Goal: Task Accomplishment & Management: Manage account settings

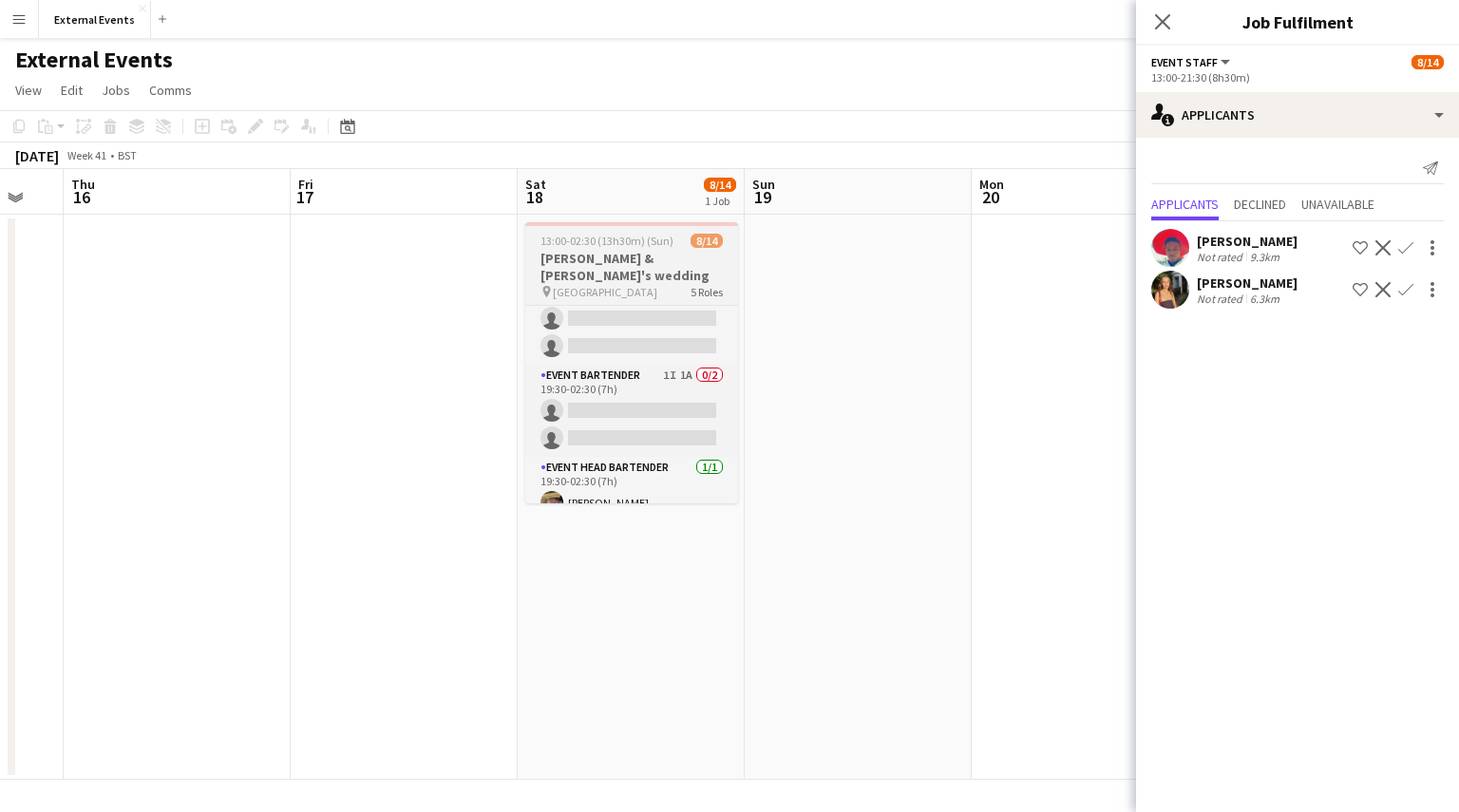
scroll to position [0, 623]
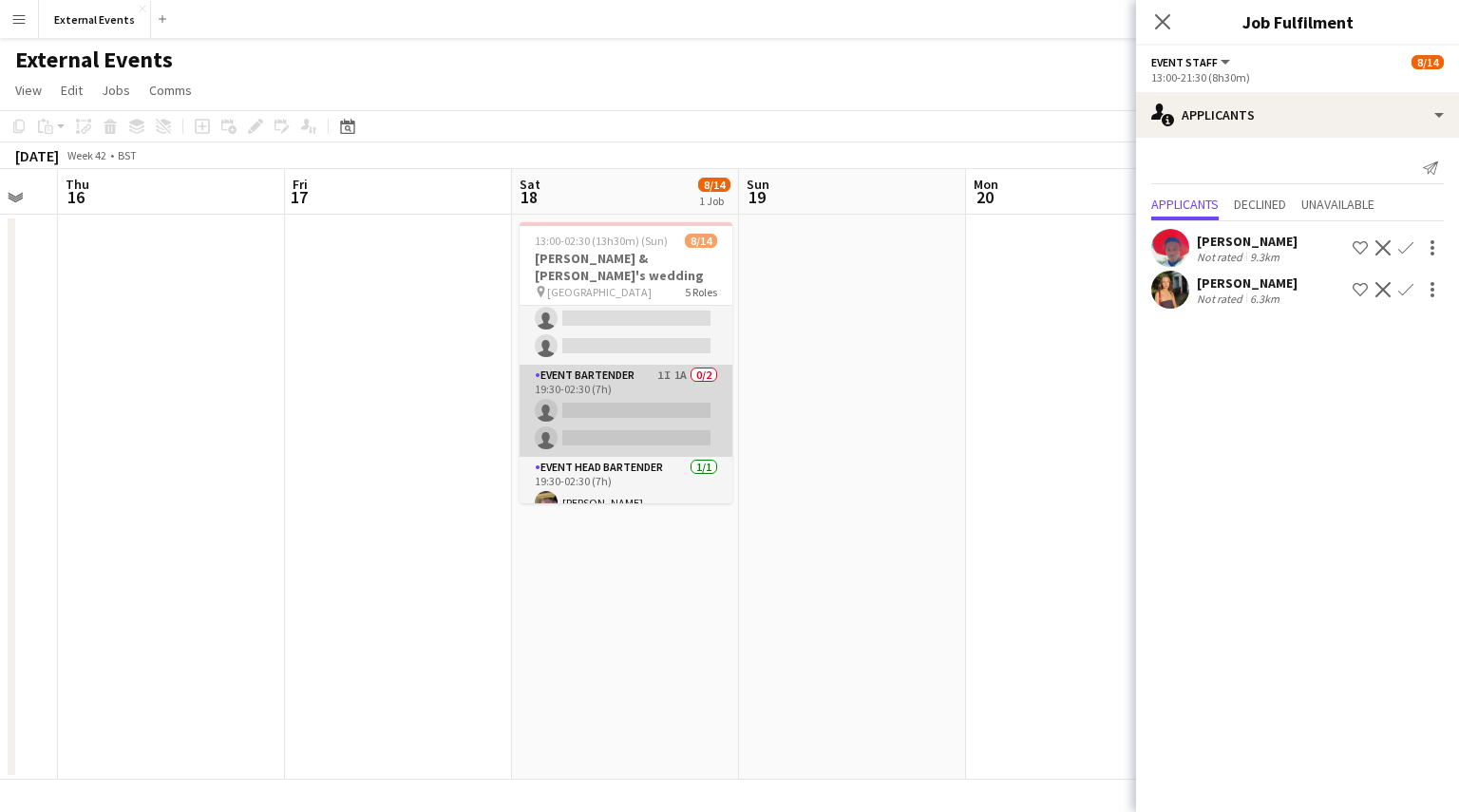
click at [616, 395] on app-card-role "Event bartender 1I 1A 0/2 19:30-02:30 (7h) single-neutral-actions single-neutra…" at bounding box center [625, 410] width 212 height 92
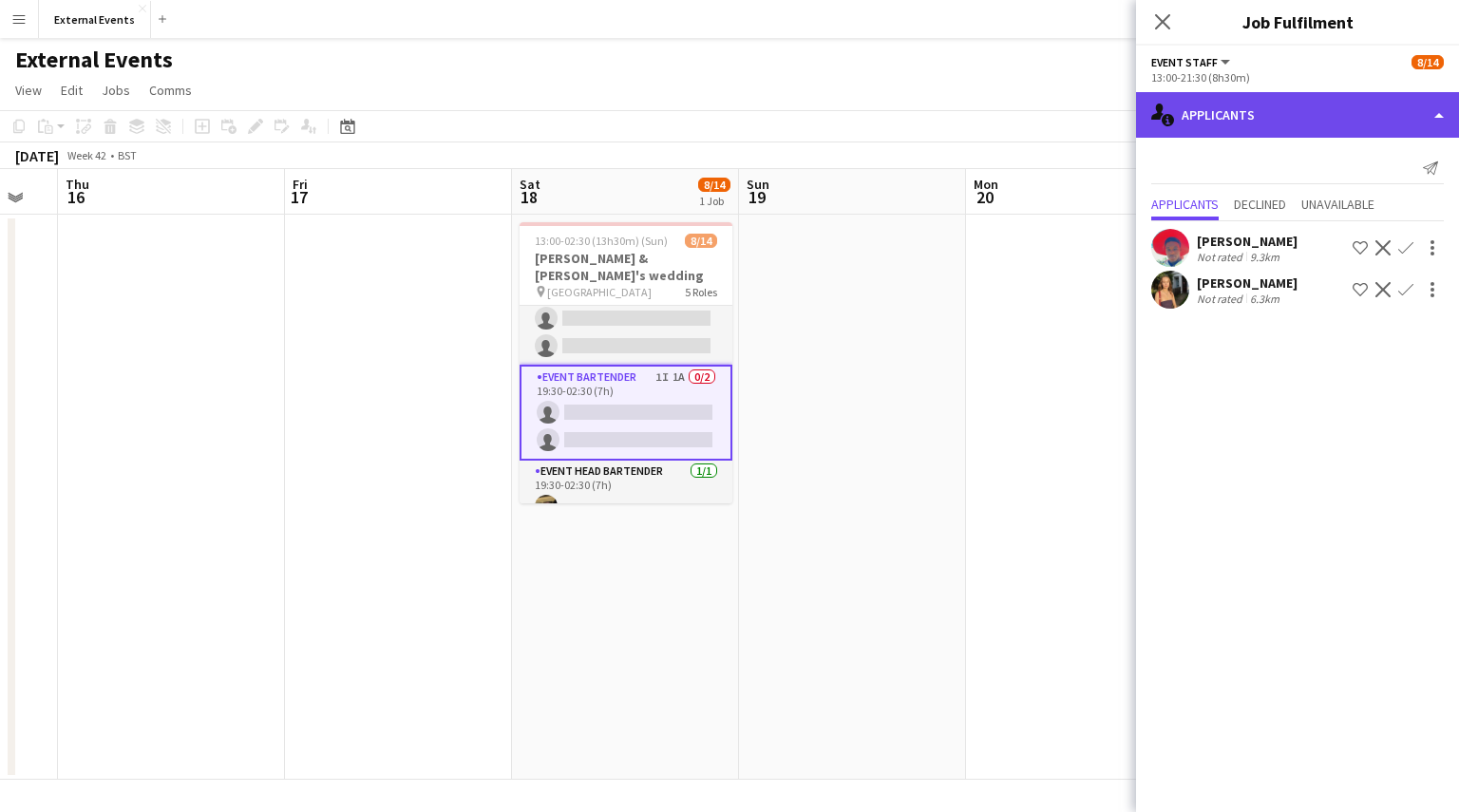
click at [1404, 117] on div "single-neutral-actions-information Applicants" at bounding box center [1297, 114] width 323 height 46
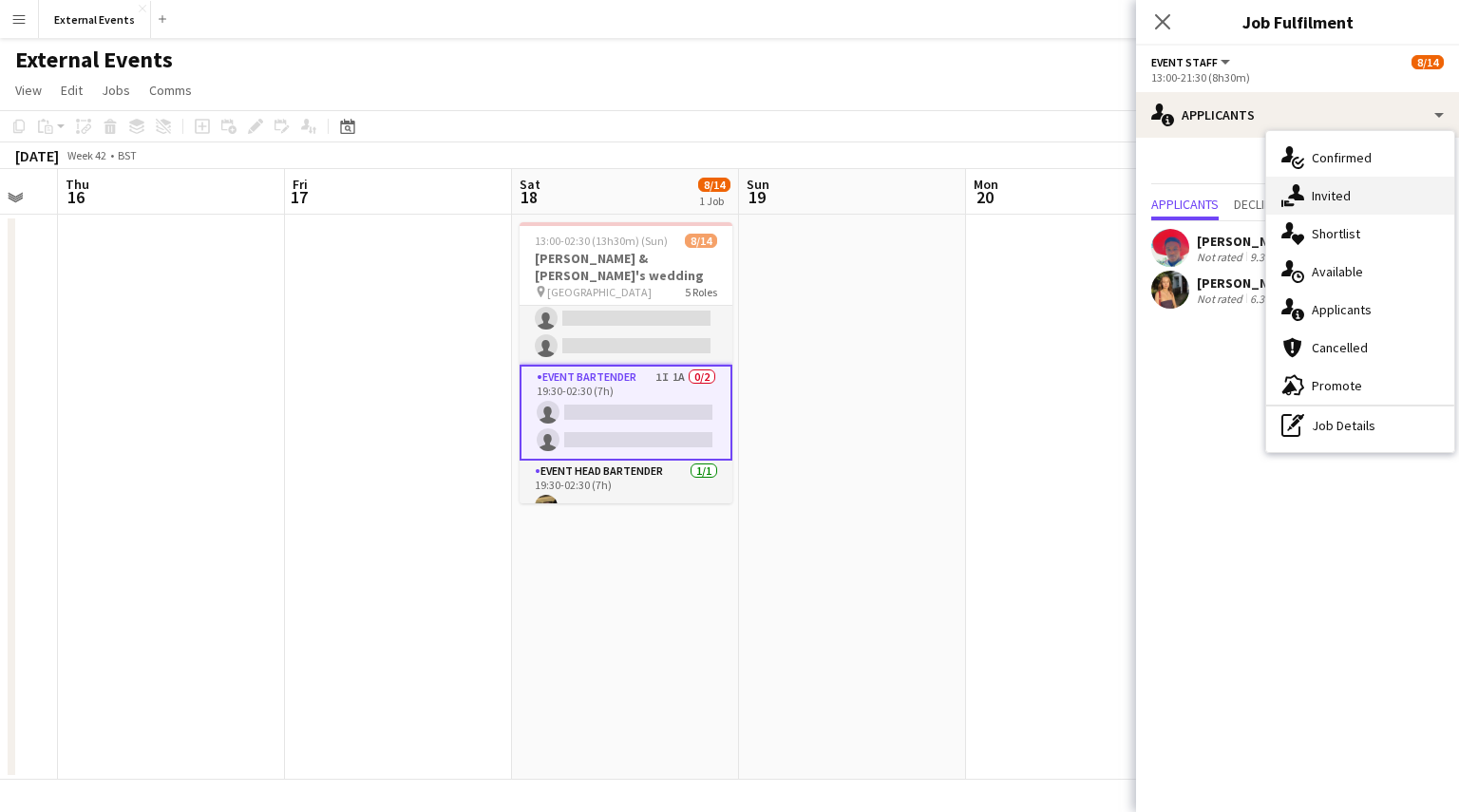
click at [1384, 203] on div "single-neutral-actions-share-1 Invited" at bounding box center [1360, 195] width 188 height 38
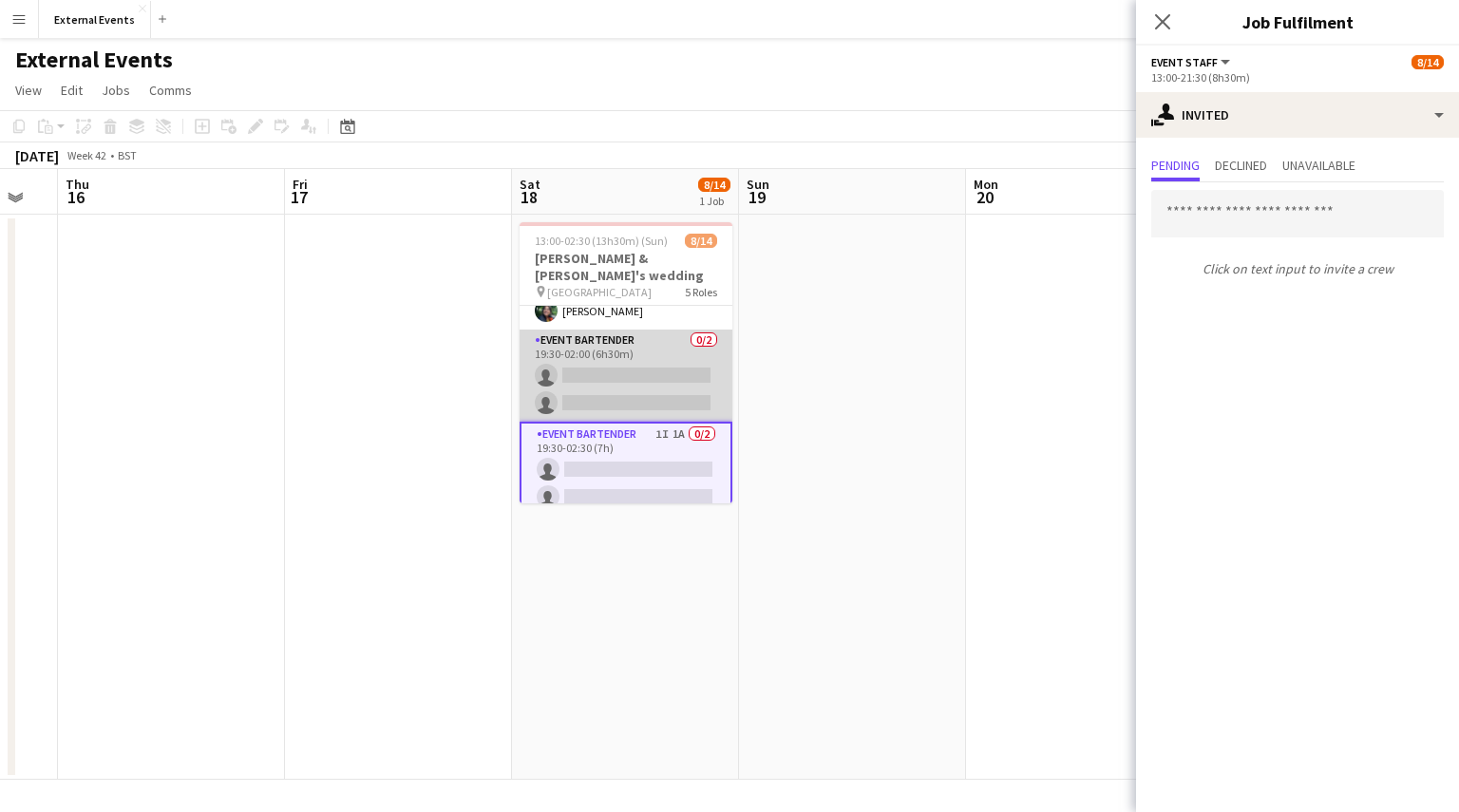
scroll to position [302, 0]
click at [594, 365] on app-card-role "Event bartender 0/2 19:30-02:00 (6h30m) single-neutral-actions single-neutral-a…" at bounding box center [625, 377] width 212 height 92
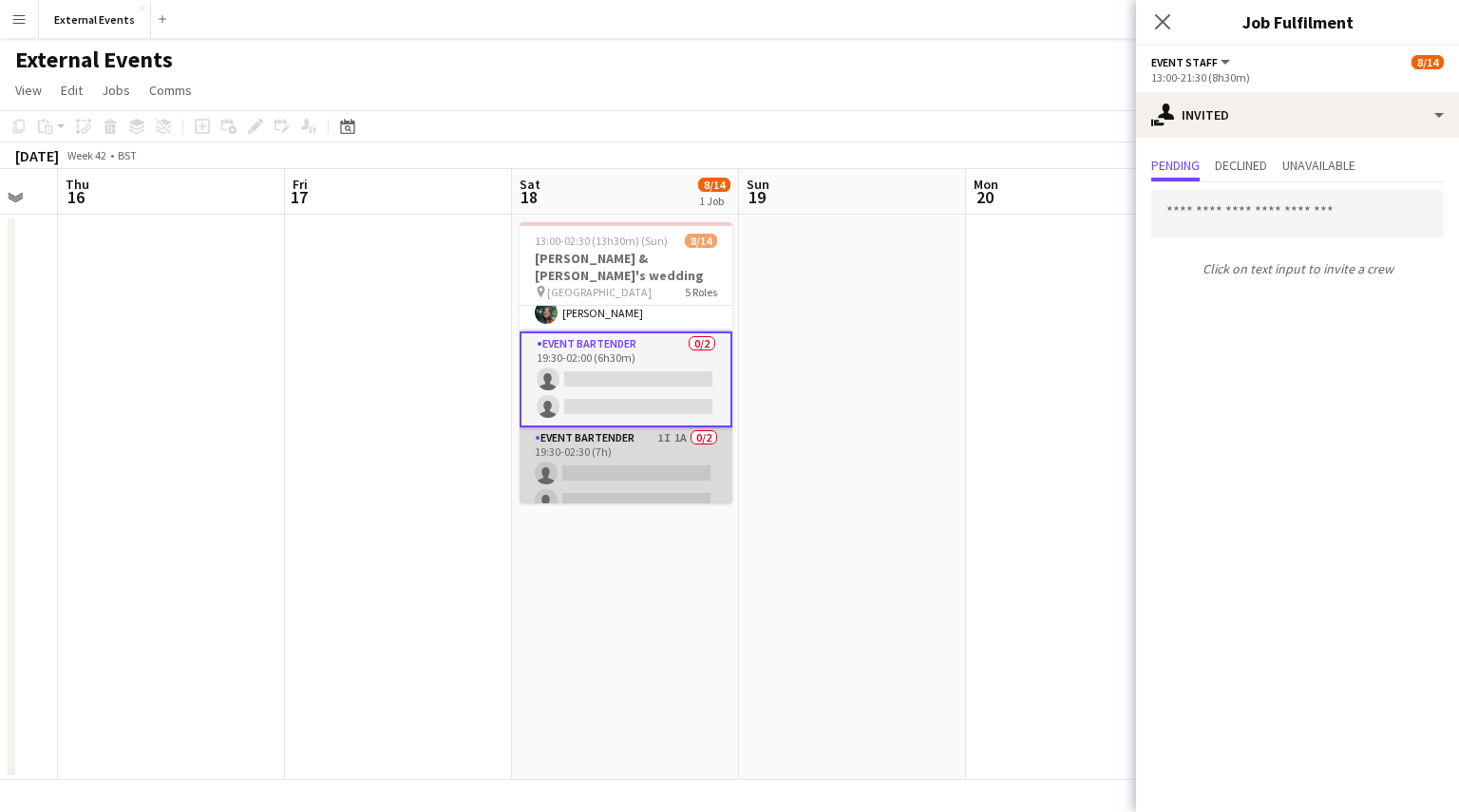
click at [604, 427] on app-card-role "Event bartender 1I 1A 0/2 19:30-02:30 (7h) single-neutral-actions single-neutra…" at bounding box center [625, 473] width 212 height 92
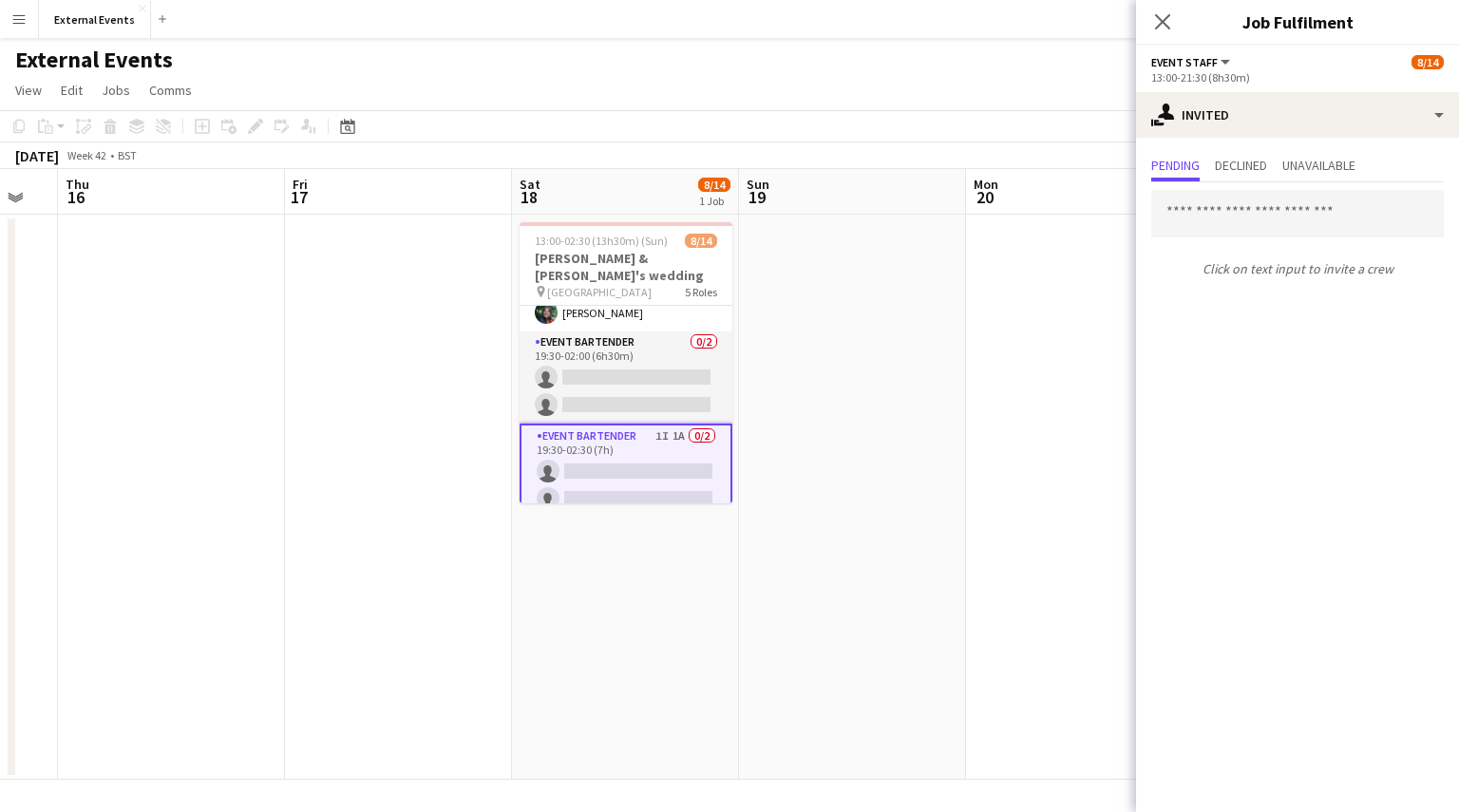
scroll to position [364, 0]
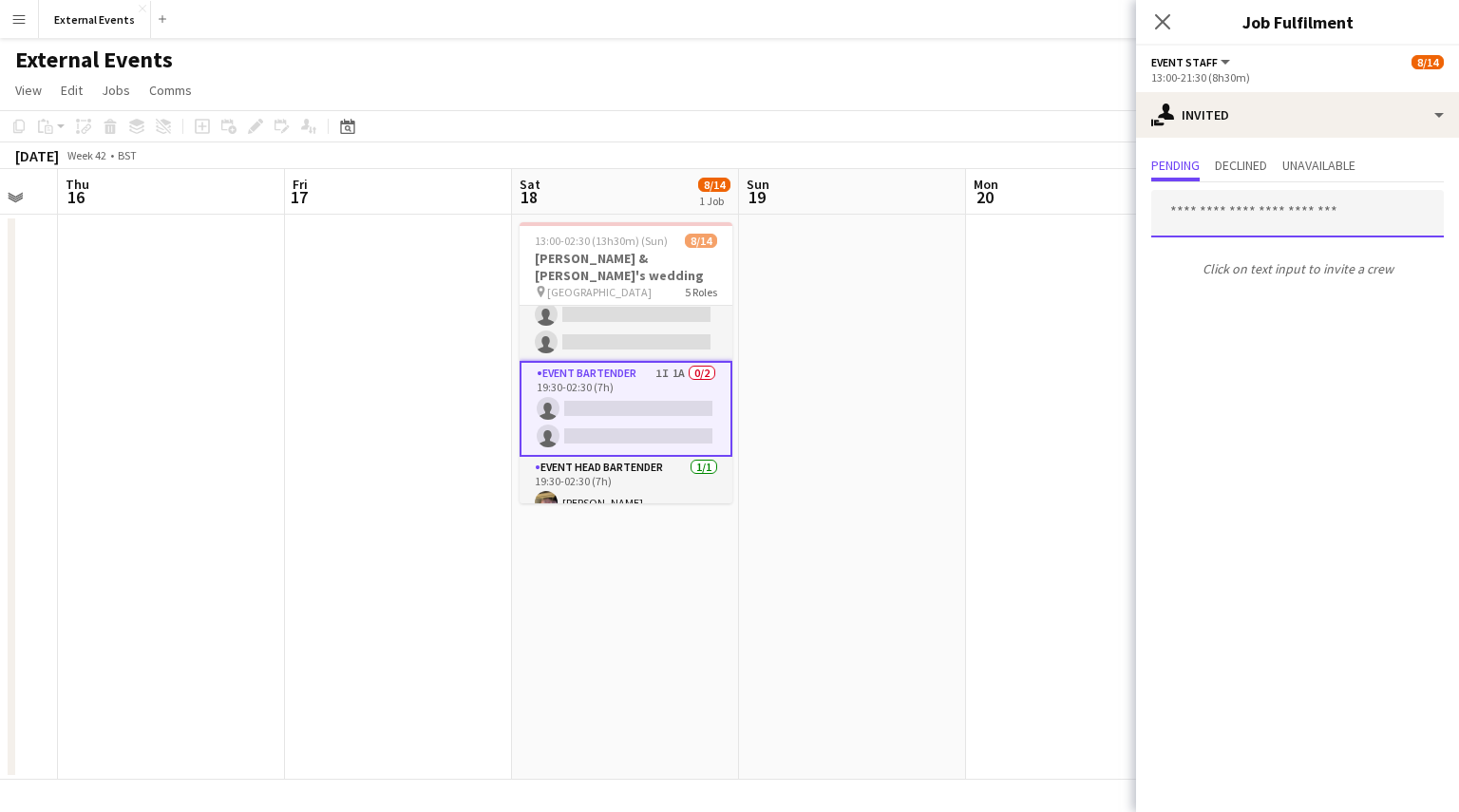
click at [1306, 213] on input "text" at bounding box center [1297, 213] width 293 height 47
click at [1241, 168] on span "Declined" at bounding box center [1241, 166] width 52 height 14
click at [1336, 163] on span "Unavailable" at bounding box center [1318, 166] width 73 height 14
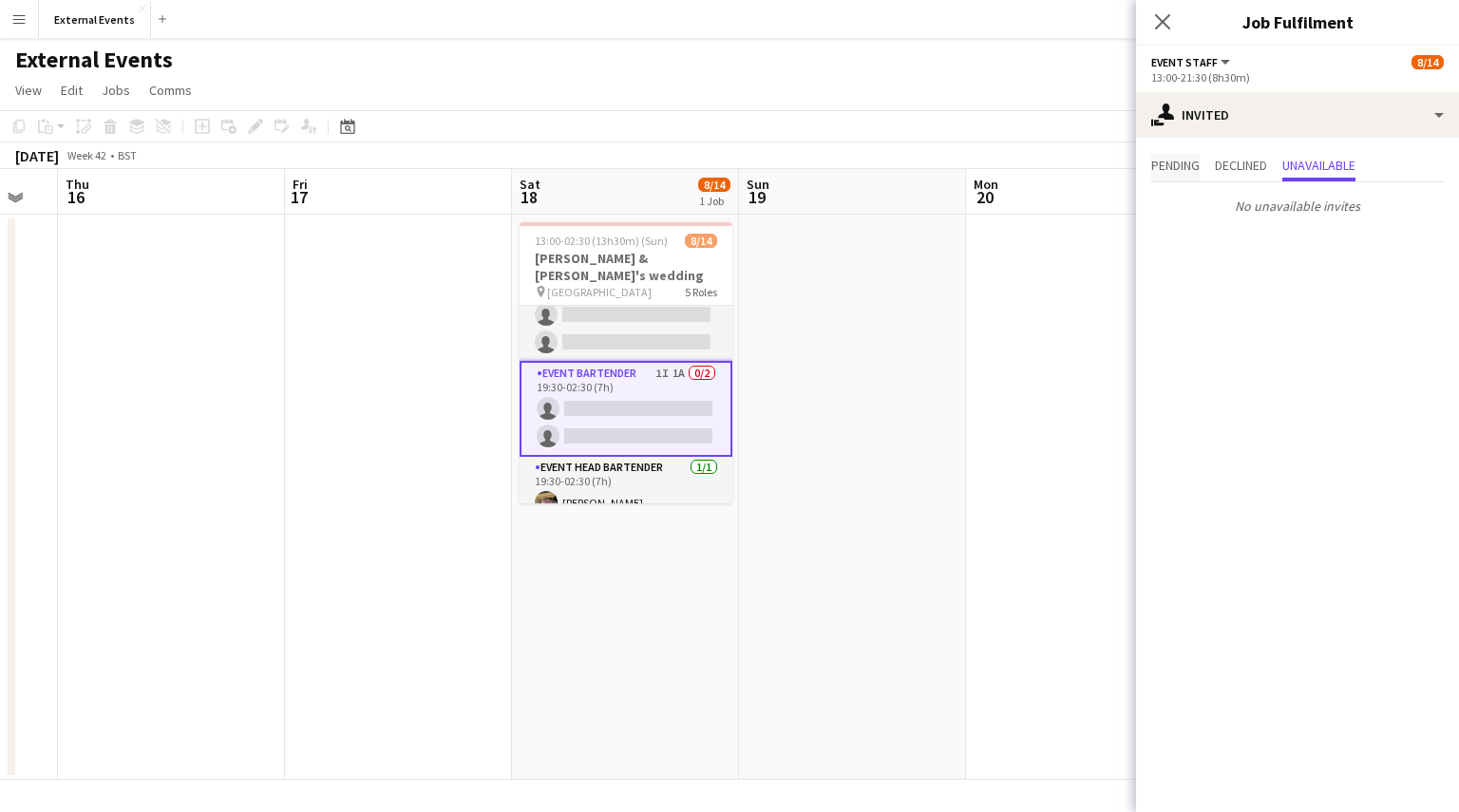
click at [1195, 166] on span "Pending" at bounding box center [1175, 166] width 48 height 14
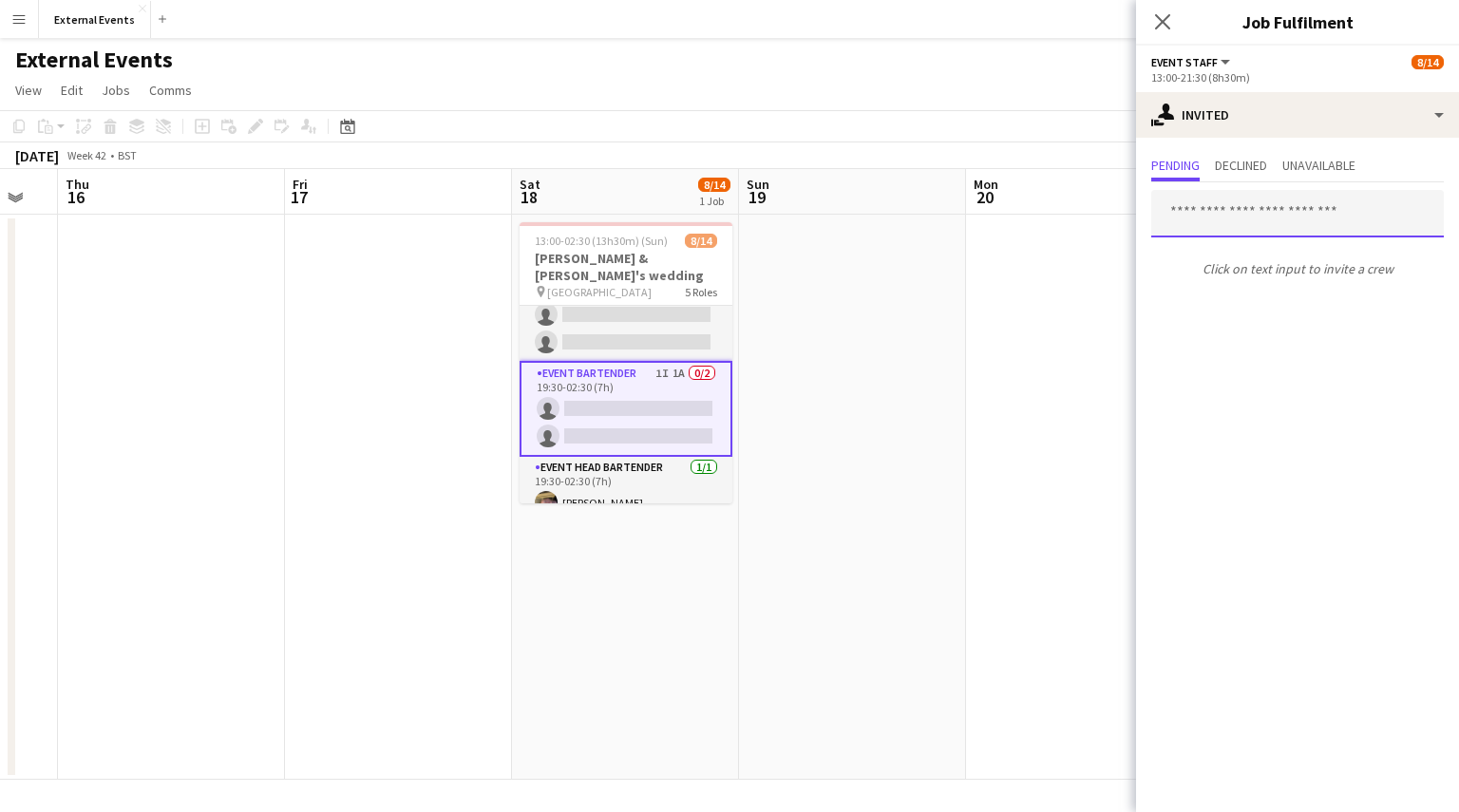
click at [1261, 208] on input "text" at bounding box center [1297, 213] width 293 height 47
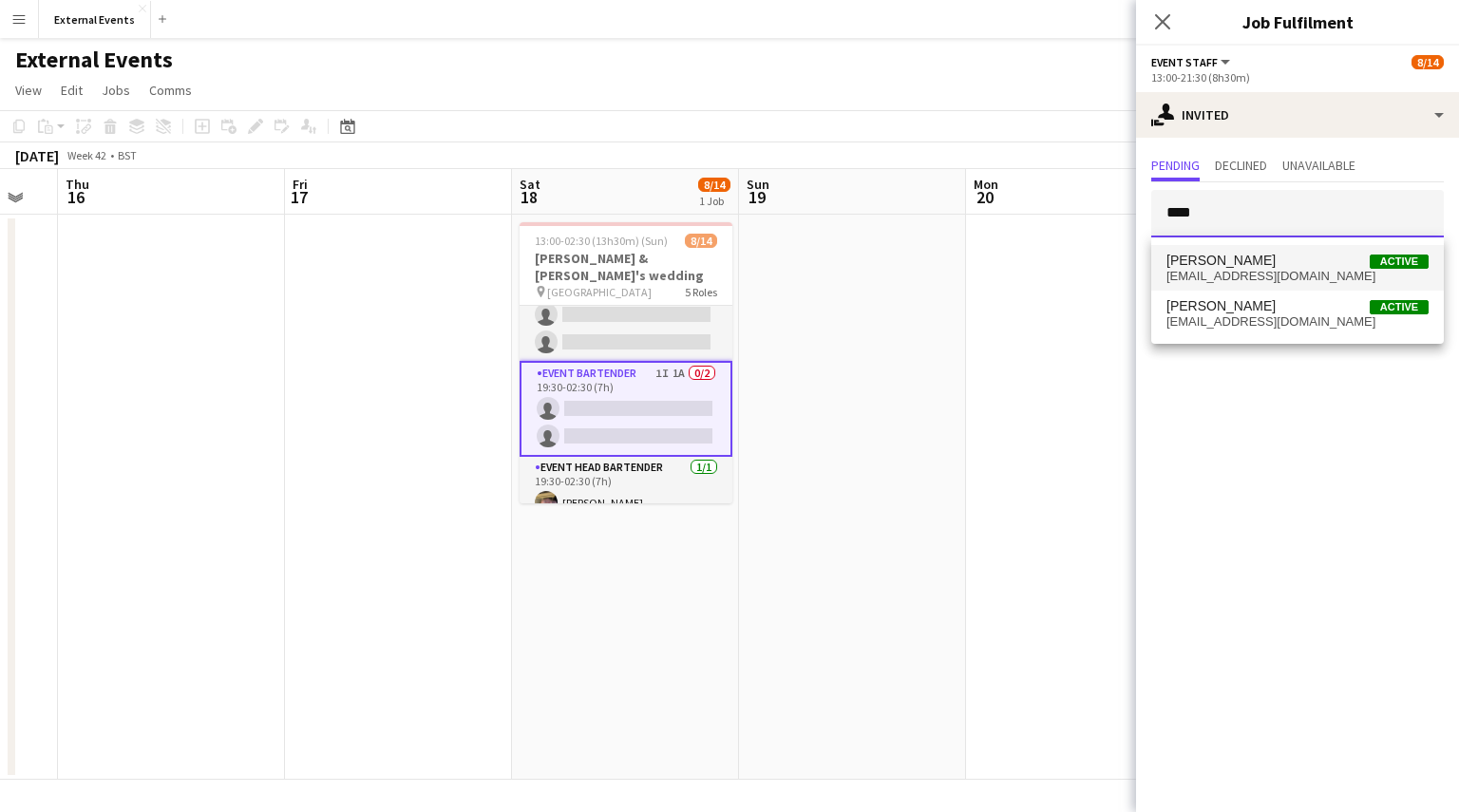
type input "****"
click at [1287, 261] on span "[PERSON_NAME] Active" at bounding box center [1297, 261] width 262 height 16
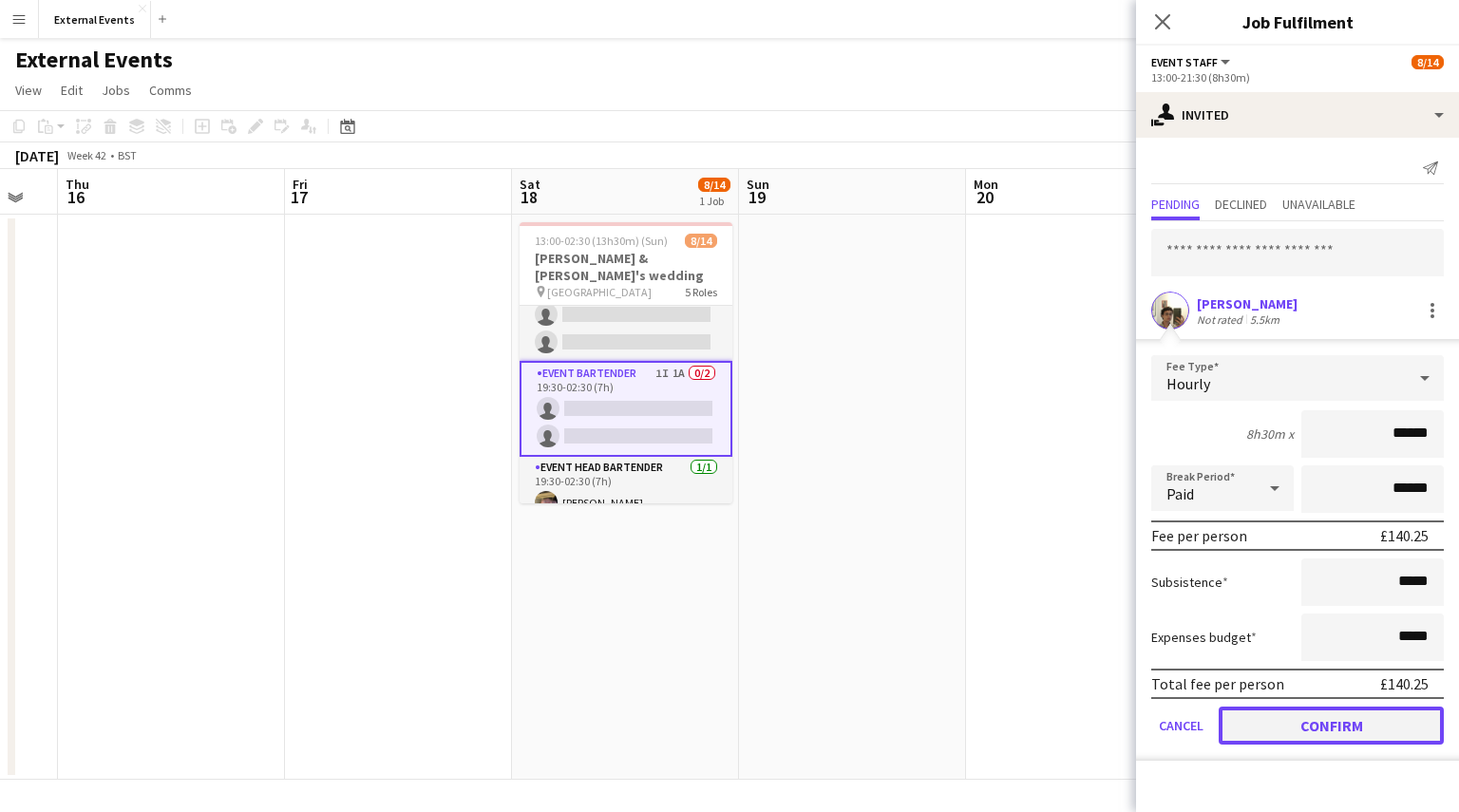
click at [1356, 723] on button "Confirm" at bounding box center [1331, 725] width 225 height 38
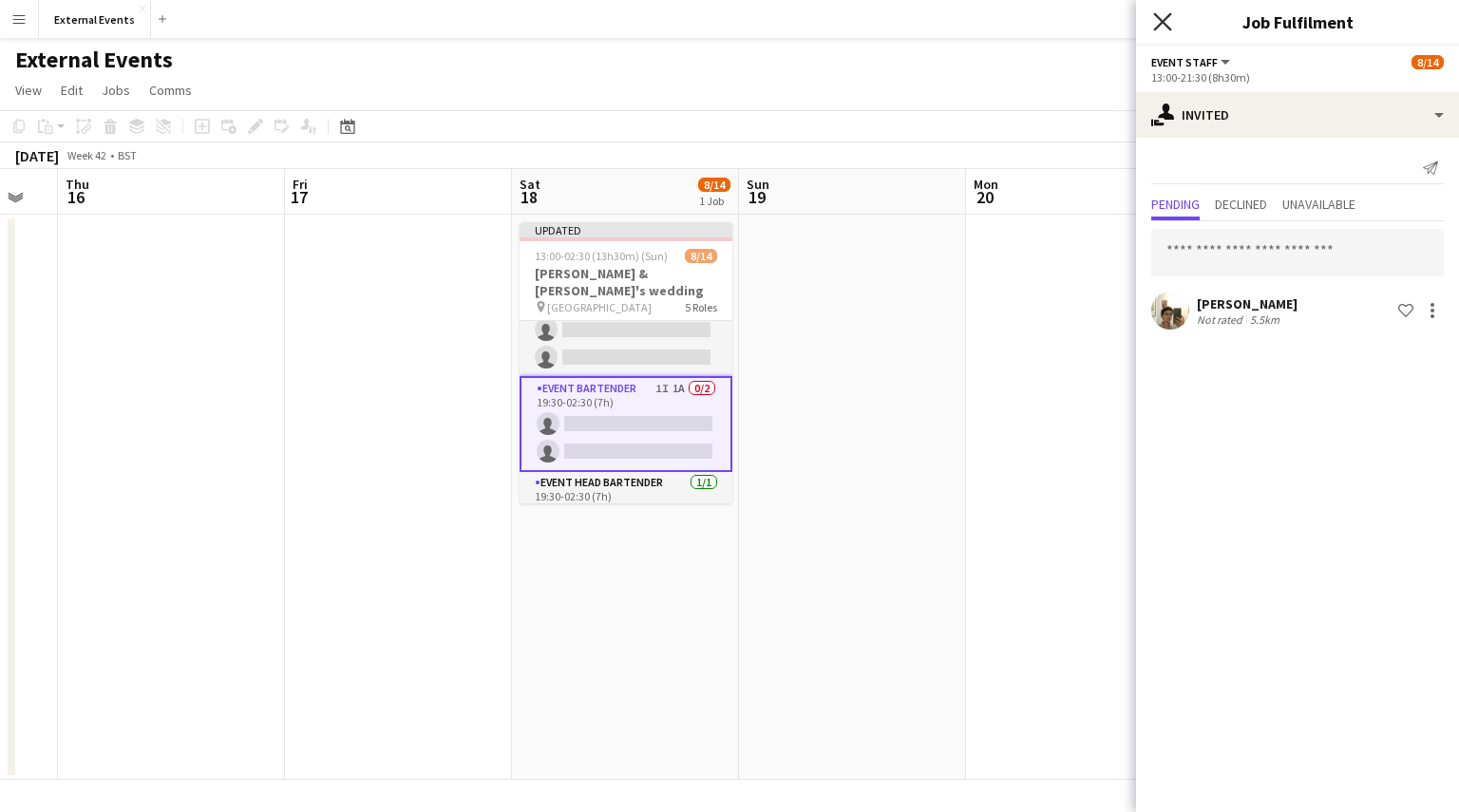
click at [1164, 29] on icon "Close pop-in" at bounding box center [1161, 21] width 18 height 18
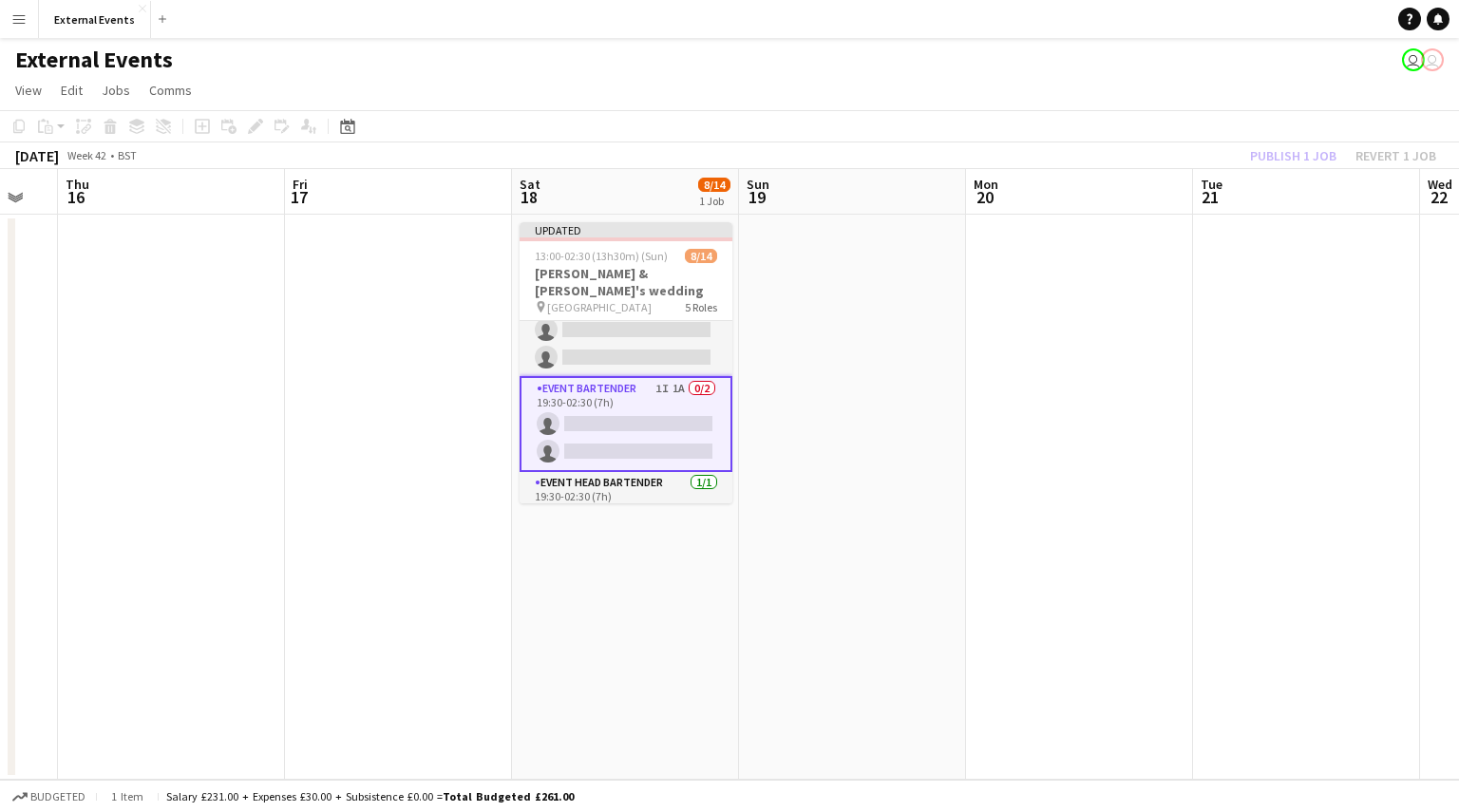
click at [1307, 151] on div "Publish 1 job Revert 1 job" at bounding box center [1343, 155] width 232 height 24
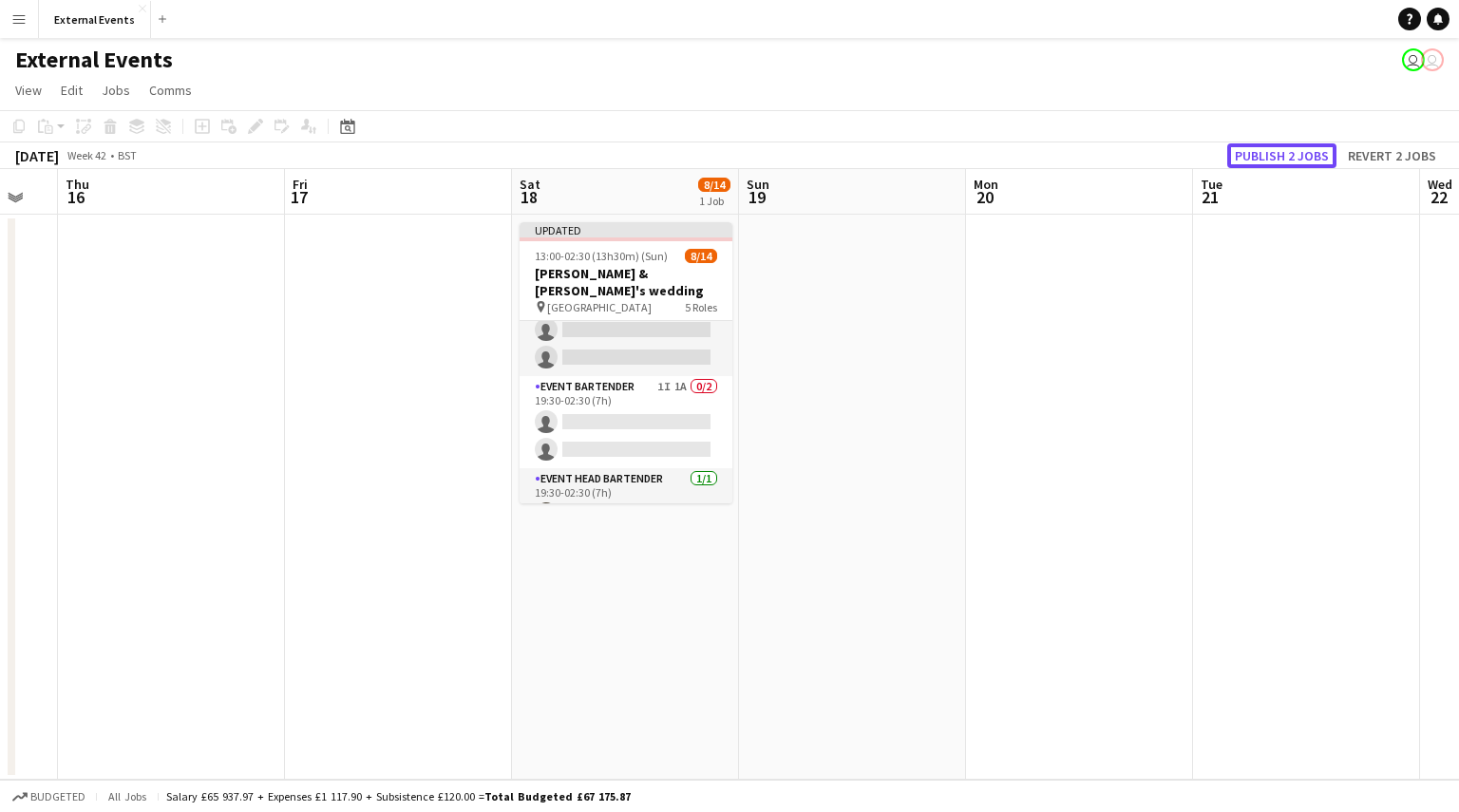
click at [1307, 151] on button "Publish 2 jobs" at bounding box center [1282, 155] width 110 height 24
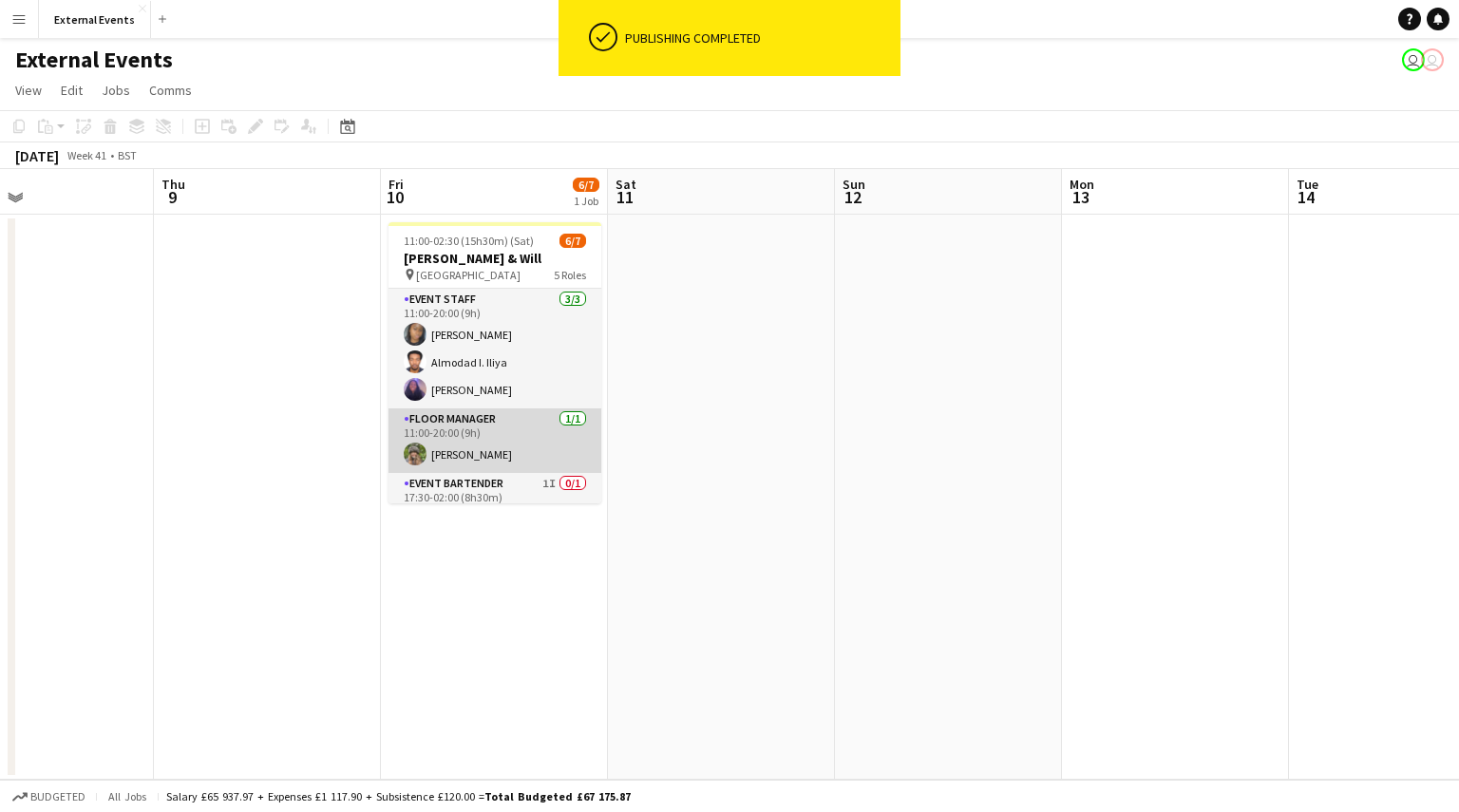
scroll to position [168, 0]
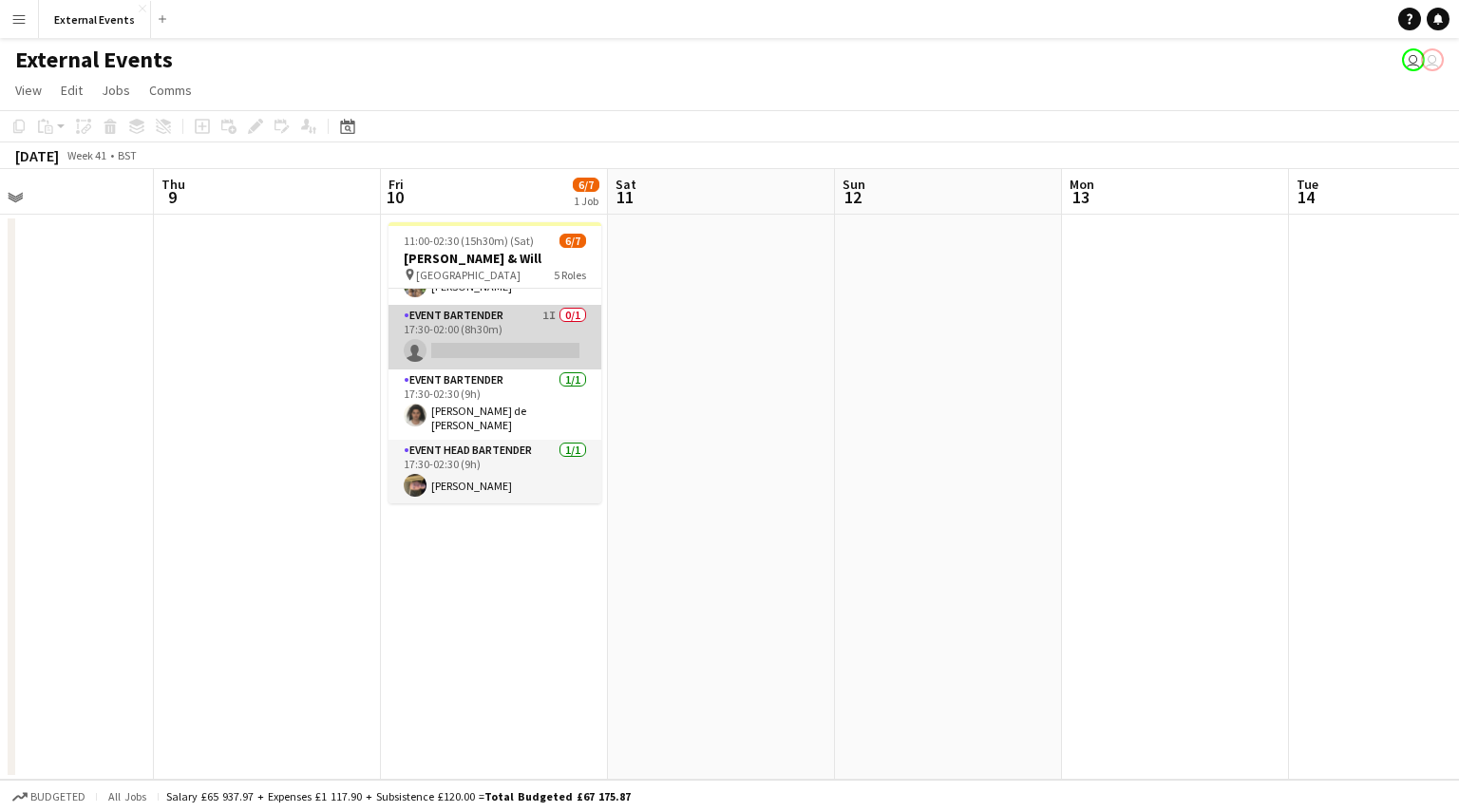
click at [490, 335] on app-card-role "Event bartender 1I 0/1 17:30-02:00 (8h30m) single-neutral-actions" at bounding box center [494, 336] width 212 height 65
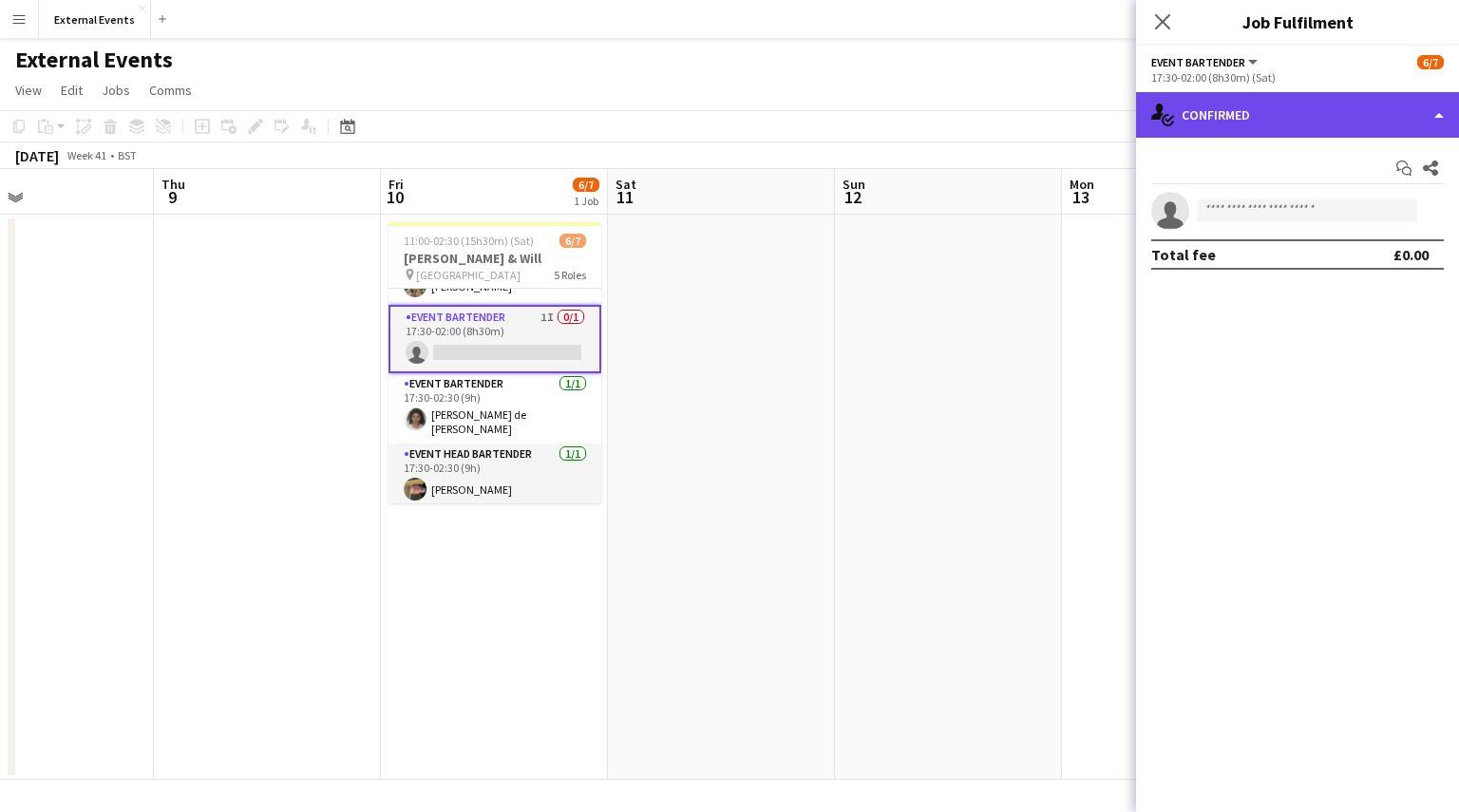
click at [1334, 115] on div "single-neutral-actions-check-2 Confirmed" at bounding box center [1297, 114] width 323 height 46
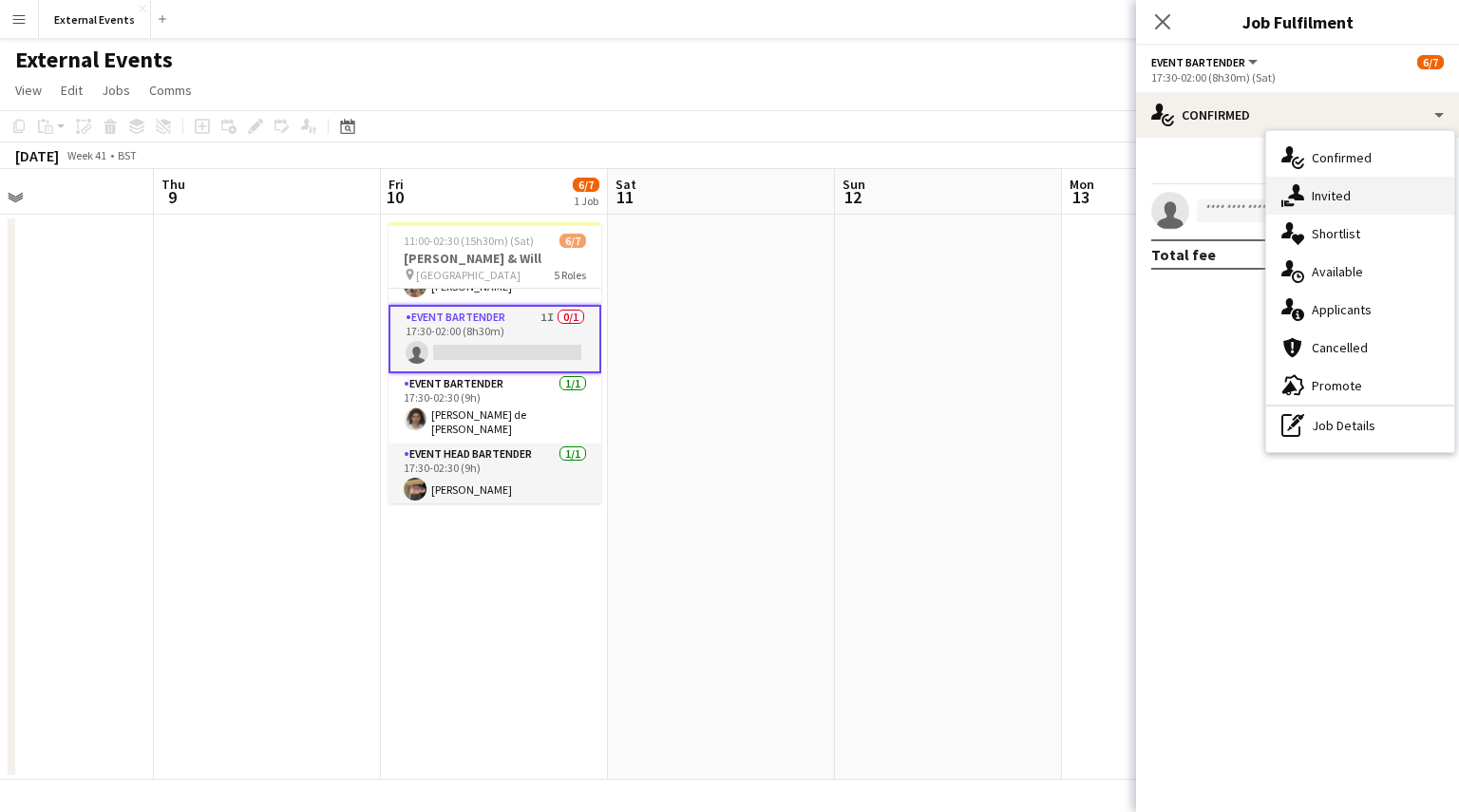
click at [1342, 195] on span "Invited" at bounding box center [1331, 196] width 39 height 17
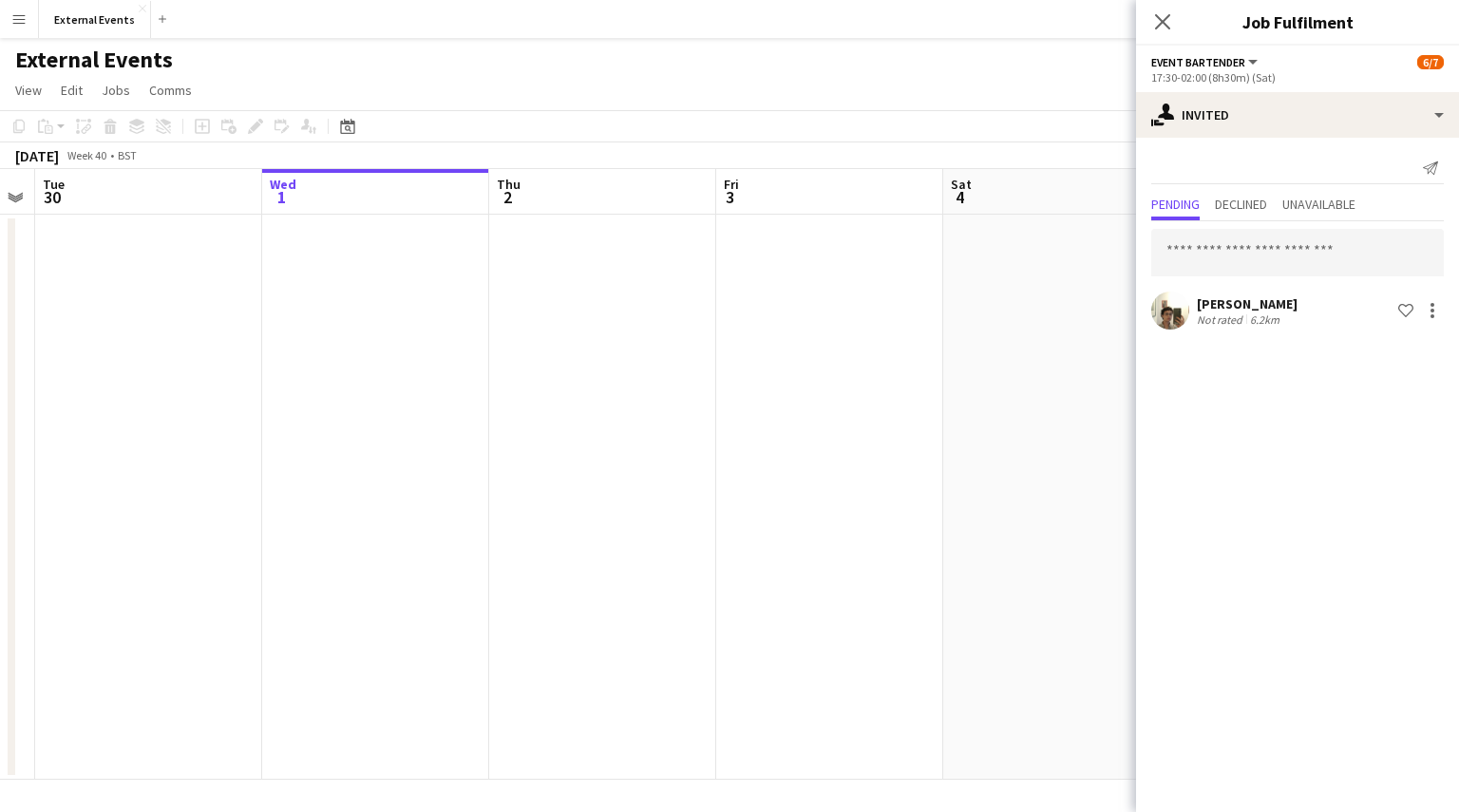
scroll to position [0, 420]
click at [26, 24] on button "Menu" at bounding box center [18, 18] width 38 height 38
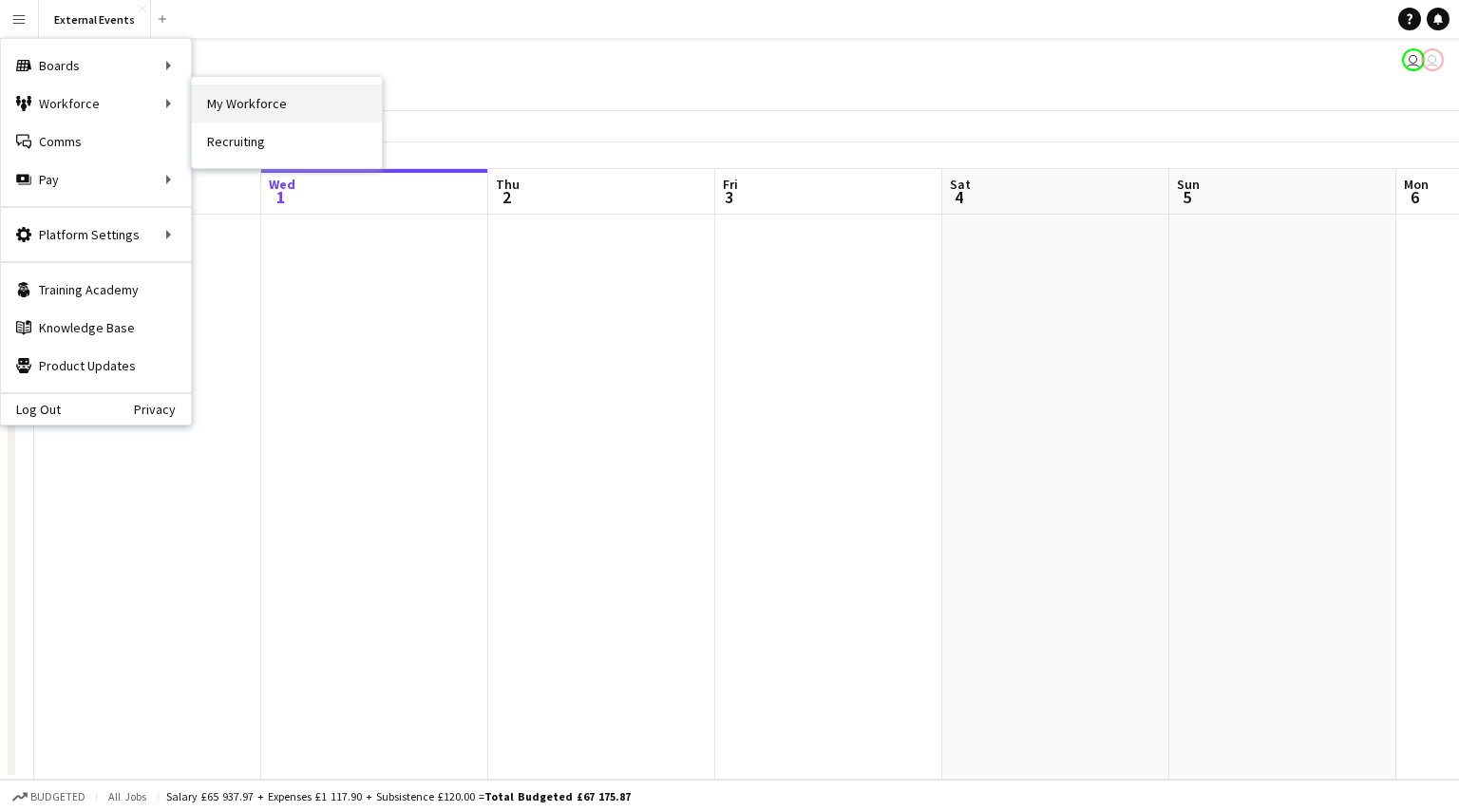
click at [238, 86] on link "My Workforce" at bounding box center [287, 103] width 190 height 38
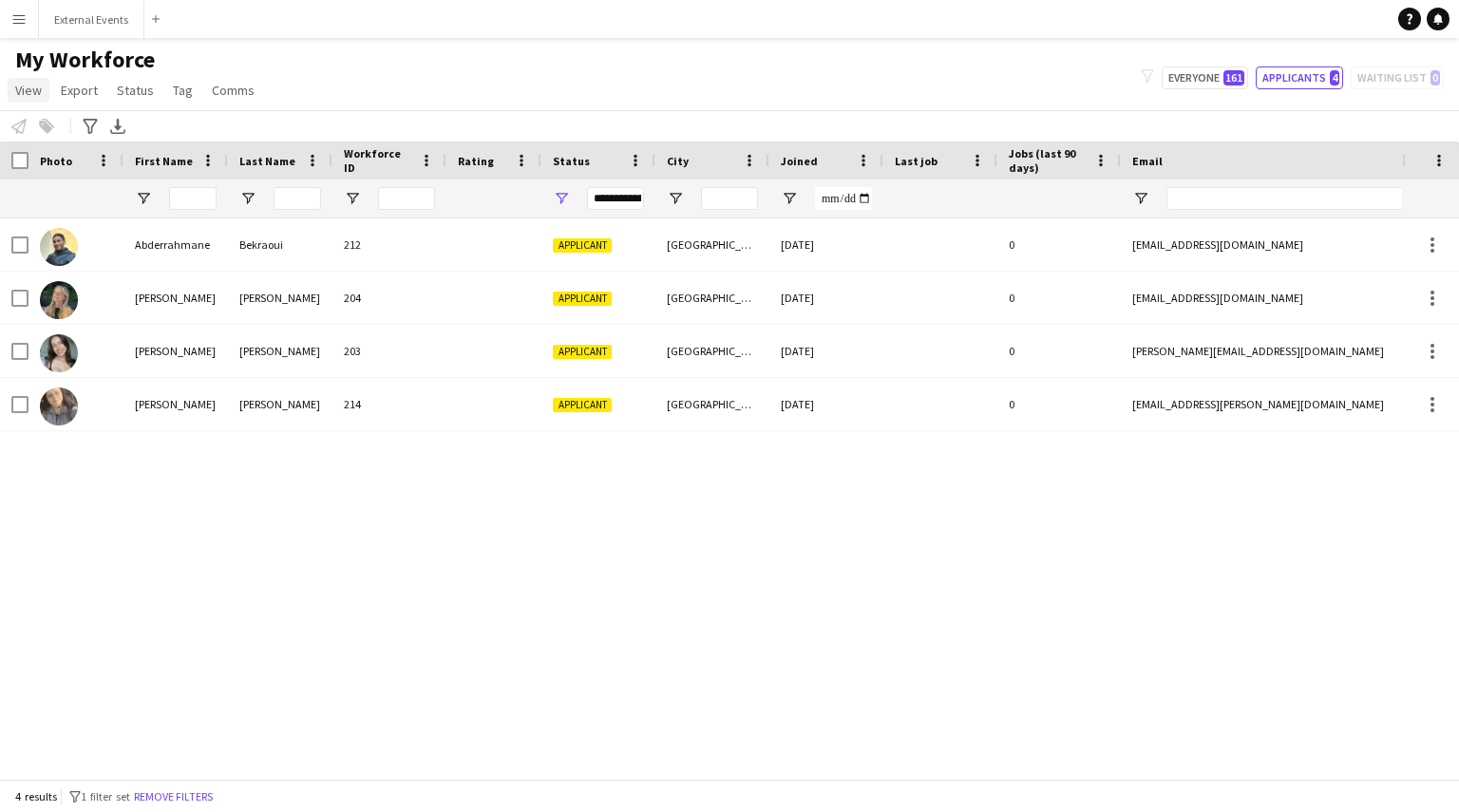
click at [23, 87] on span "View" at bounding box center [28, 90] width 26 height 17
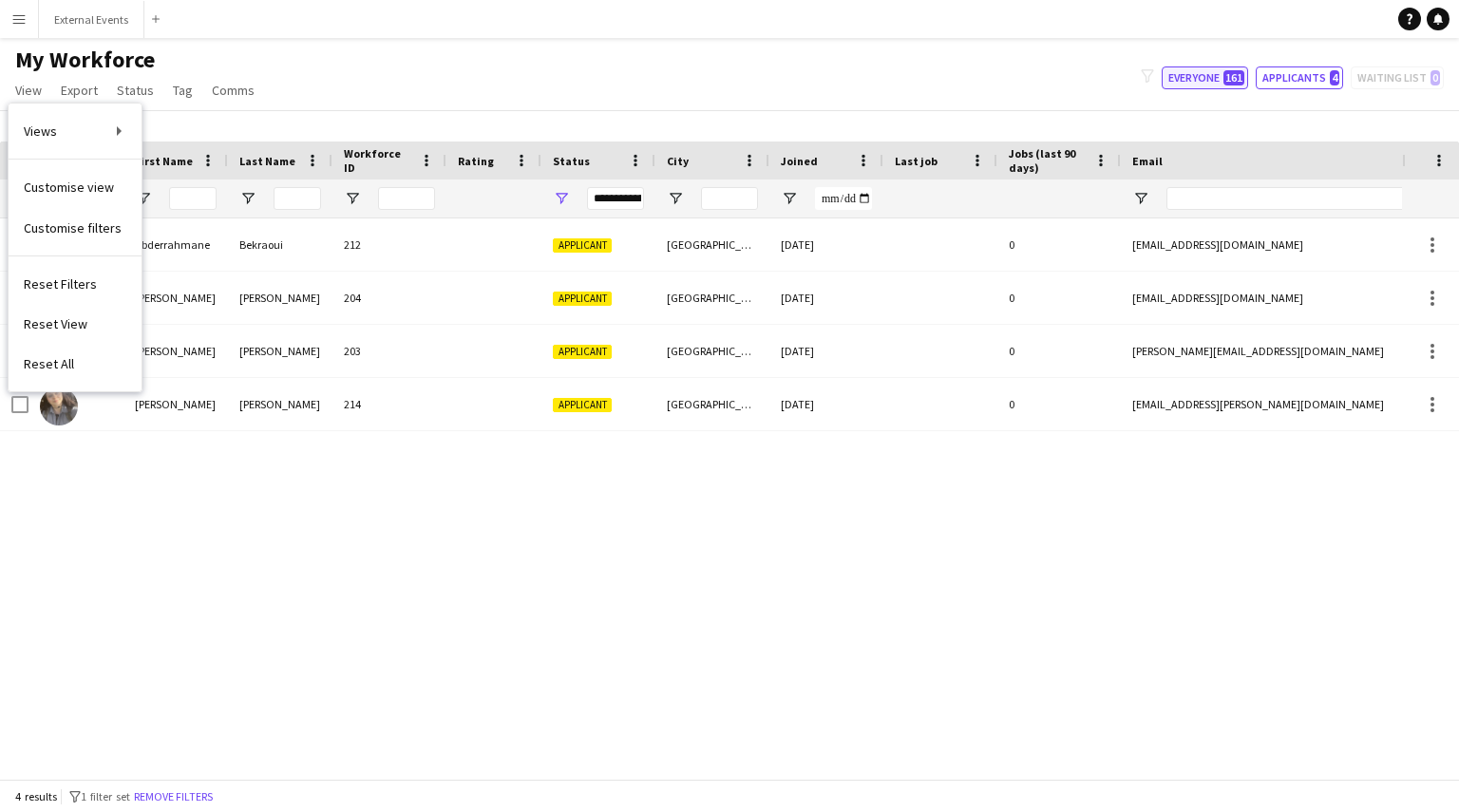
click at [1229, 75] on span "161" at bounding box center [1234, 78] width 21 height 16
type input "**********"
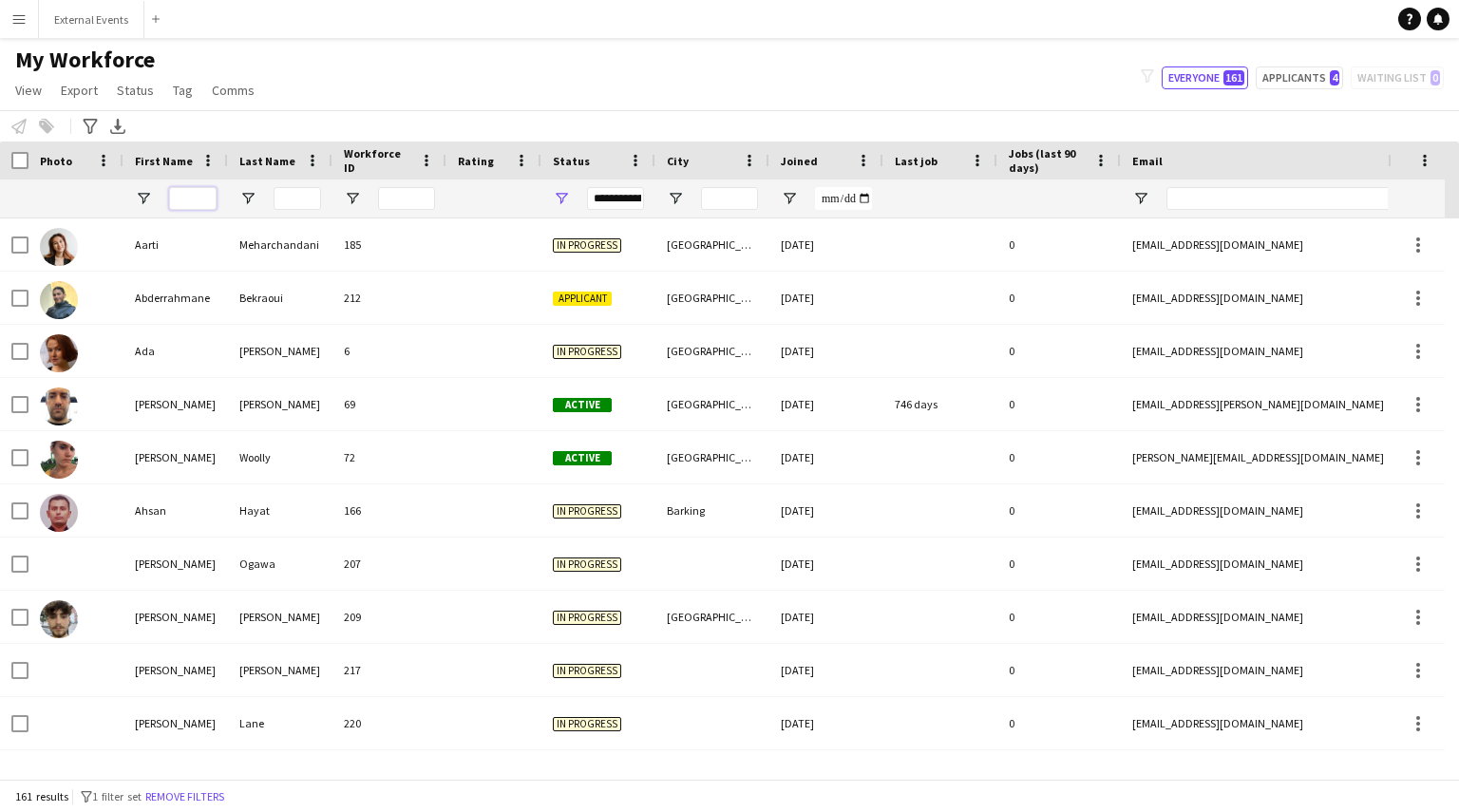
click at [203, 198] on input "First Name Filter Input" at bounding box center [192, 199] width 48 height 23
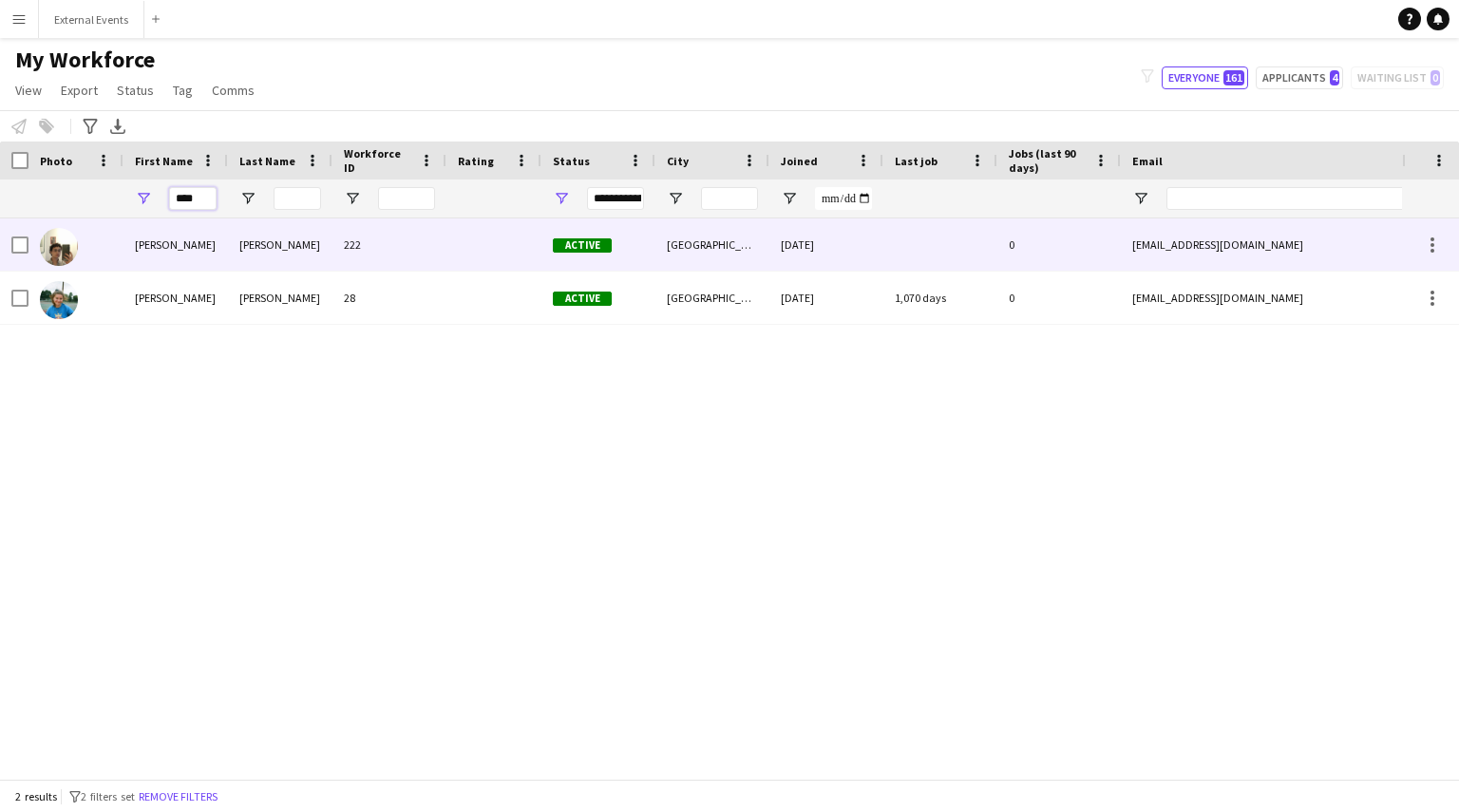
type input "****"
click at [154, 235] on div "[PERSON_NAME]" at bounding box center [175, 244] width 105 height 52
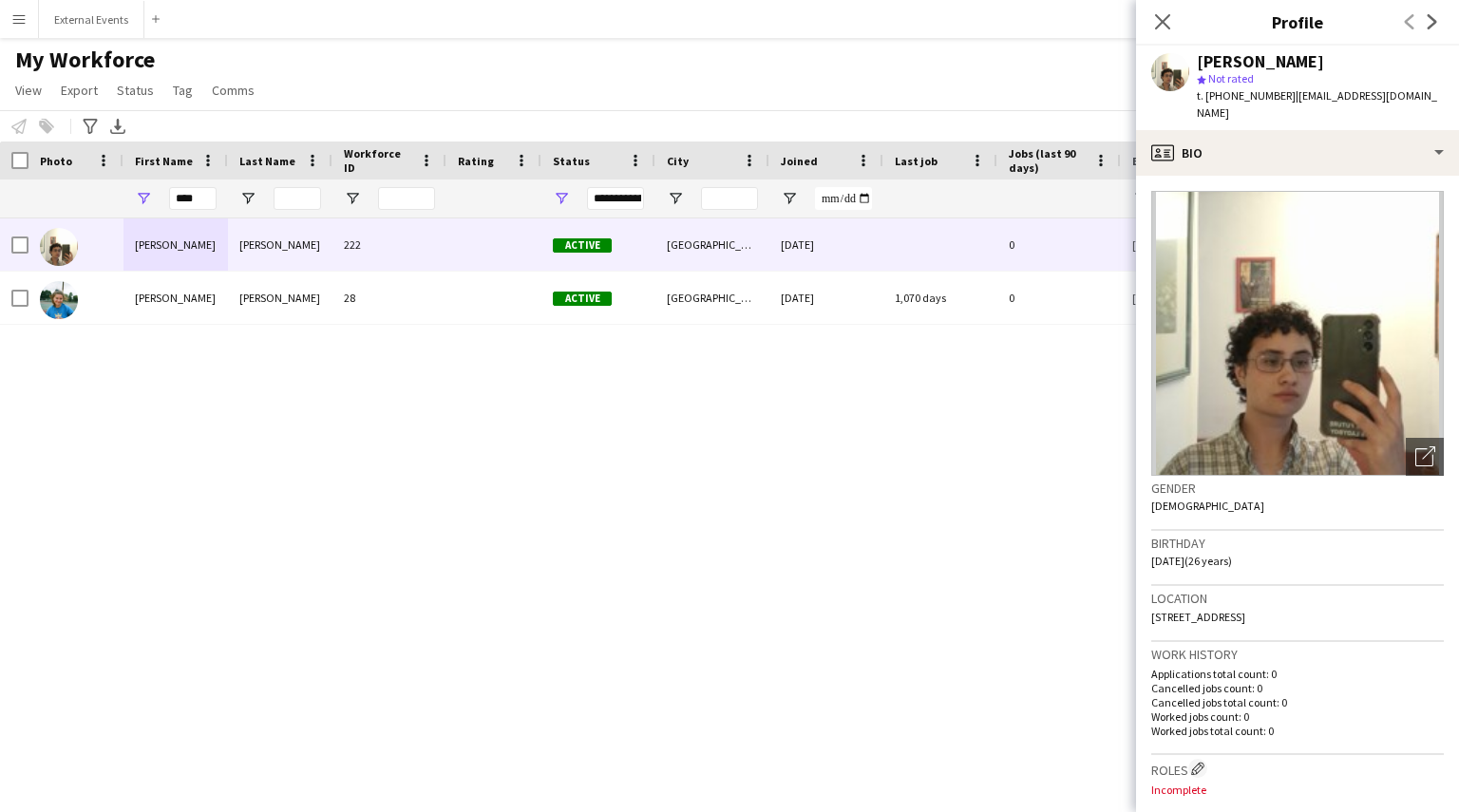
click at [1410, 66] on div "[PERSON_NAME]" at bounding box center [1319, 62] width 247 height 17
